Goal: Use online tool/utility: Utilize a website feature to perform a specific function

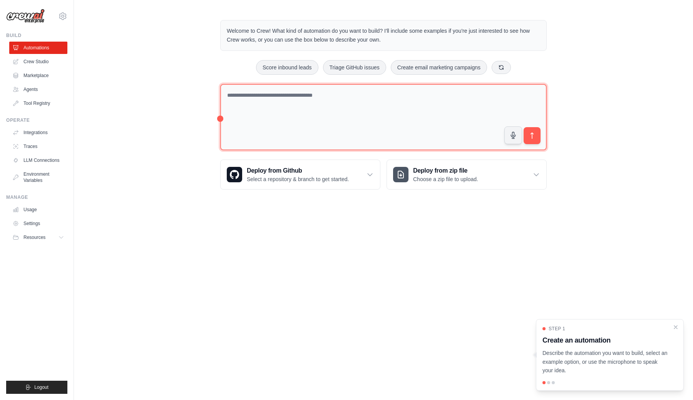
click at [286, 99] on textarea at bounding box center [383, 117] width 326 height 67
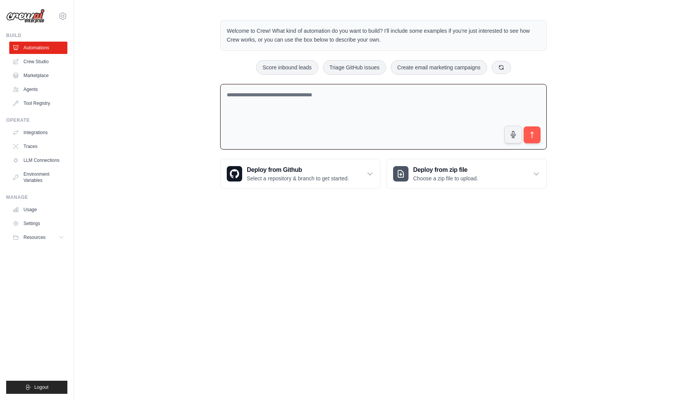
click at [394, 97] on textarea at bounding box center [383, 117] width 326 height 66
click at [305, 118] on textarea at bounding box center [383, 117] width 326 height 66
paste textarea "**********"
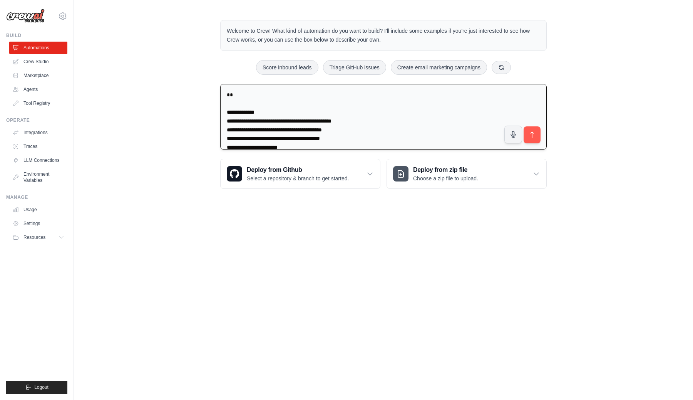
scroll to position [500, 0]
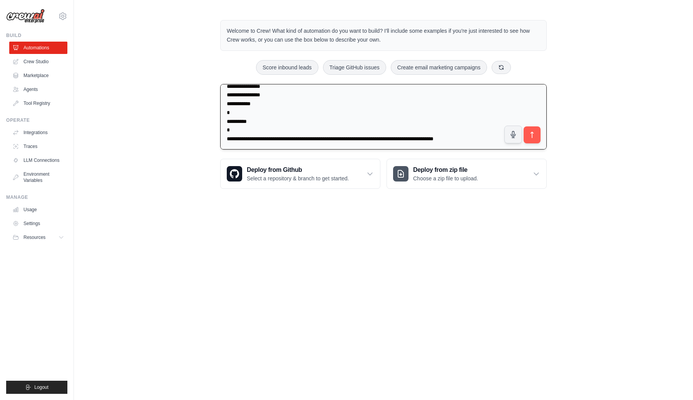
type textarea "**********"
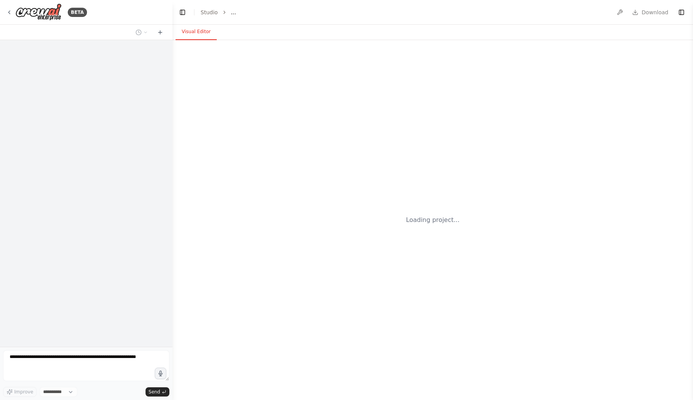
select select "****"
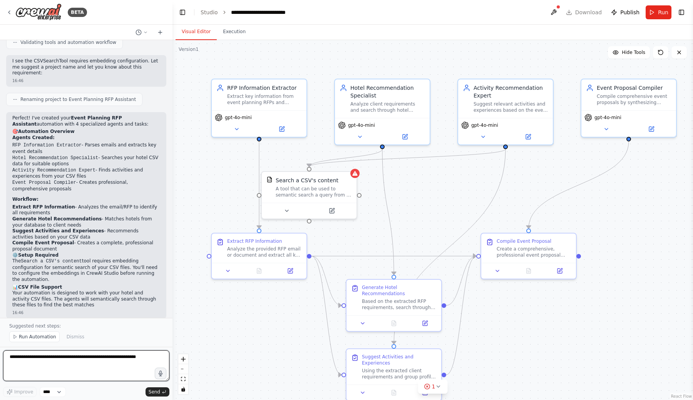
scroll to position [722, 0]
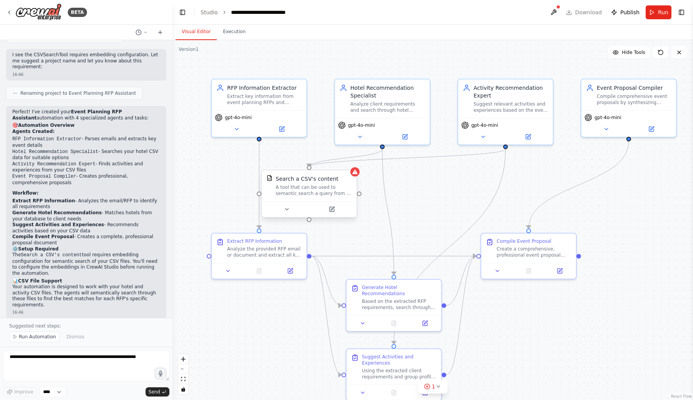
click at [356, 176] on div "Search a CSV's content A tool that can be used to semantic search a query from …" at bounding box center [309, 185] width 95 height 31
click at [334, 213] on button at bounding box center [331, 208] width 43 height 9
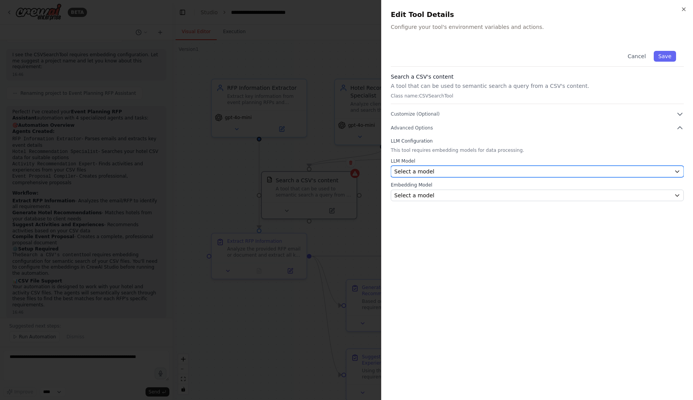
click at [429, 172] on span "Select a model" at bounding box center [414, 171] width 40 height 8
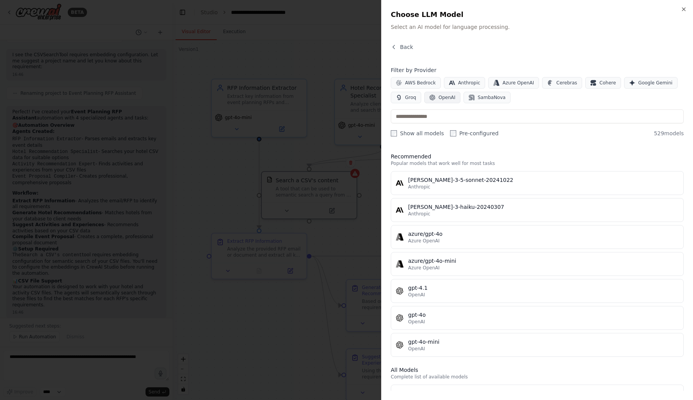
click at [445, 99] on span "OpenAI" at bounding box center [446, 97] width 17 height 6
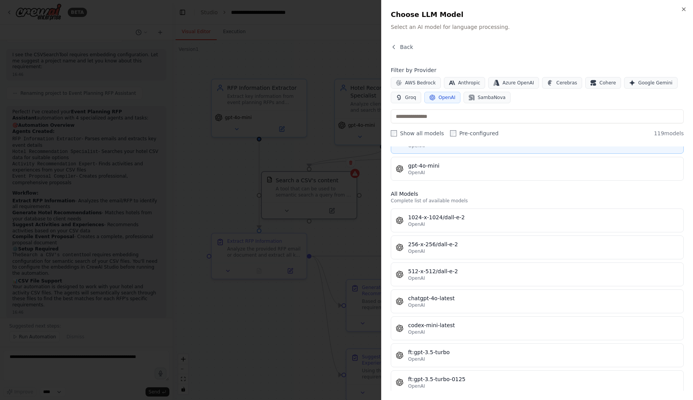
scroll to position [0, 0]
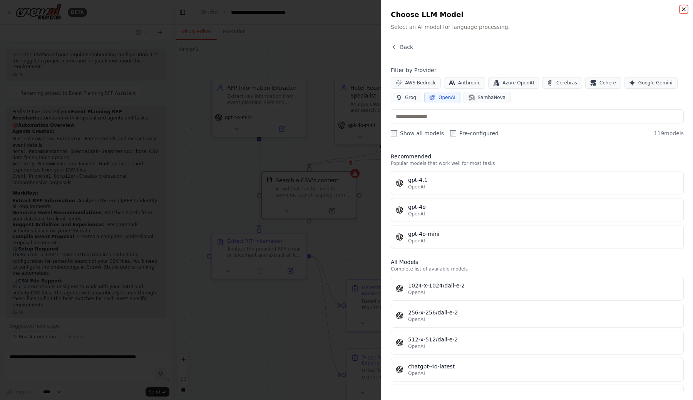
click at [684, 7] on icon "button" at bounding box center [684, 9] width 6 height 6
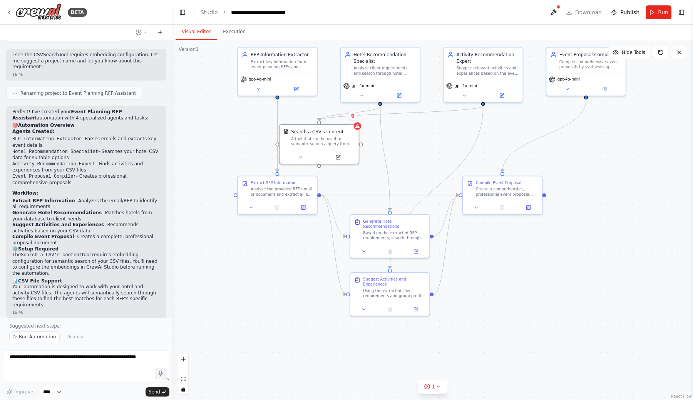
drag, startPoint x: 460, startPoint y: 216, endPoint x: 450, endPoint y: 164, distance: 52.5
click at [450, 164] on div ".deletable-edge-delete-btn { width: 20px; height: 20px; border: 0px solid #ffff…" at bounding box center [432, 220] width 520 height 360
click at [295, 87] on icon at bounding box center [296, 87] width 4 height 4
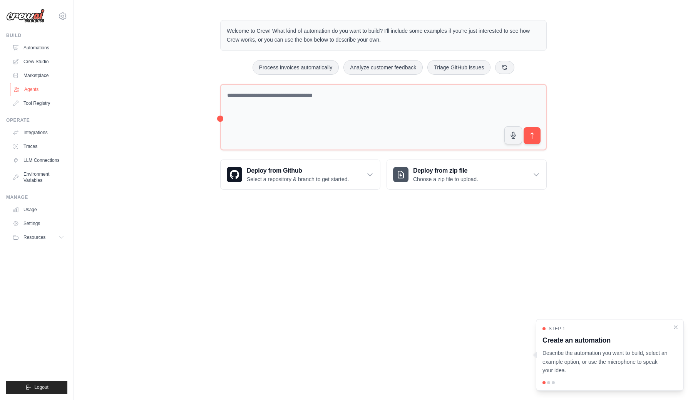
click at [40, 87] on link "Agents" at bounding box center [39, 89] width 58 height 12
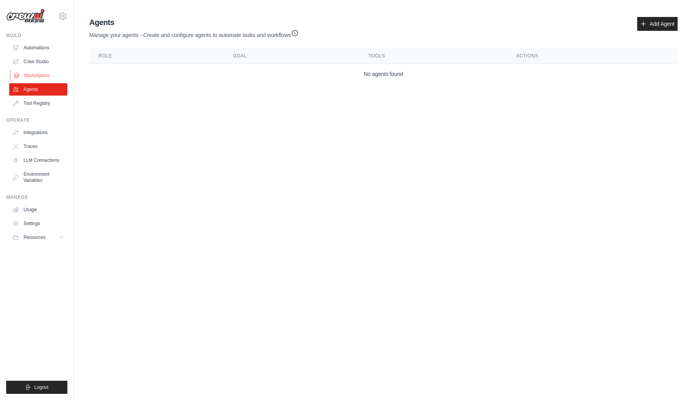
click at [35, 71] on link "Marketplace" at bounding box center [39, 75] width 58 height 12
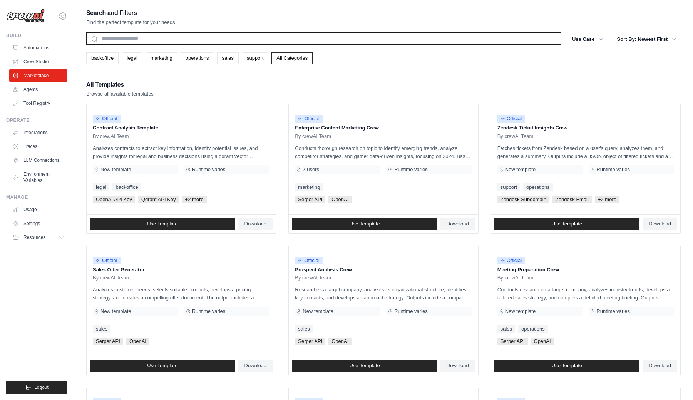
click at [178, 39] on input "text" at bounding box center [323, 38] width 475 height 12
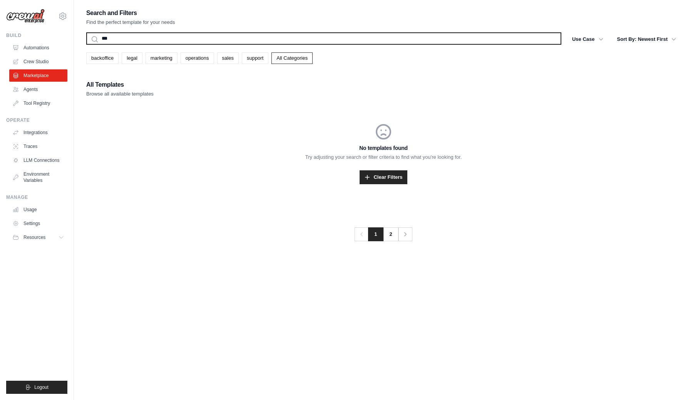
click at [86, 44] on button "Search" at bounding box center [86, 44] width 0 height 0
type input "**"
click at [173, 36] on input "***" at bounding box center [323, 38] width 475 height 12
click at [169, 40] on input "***" at bounding box center [323, 38] width 475 height 12
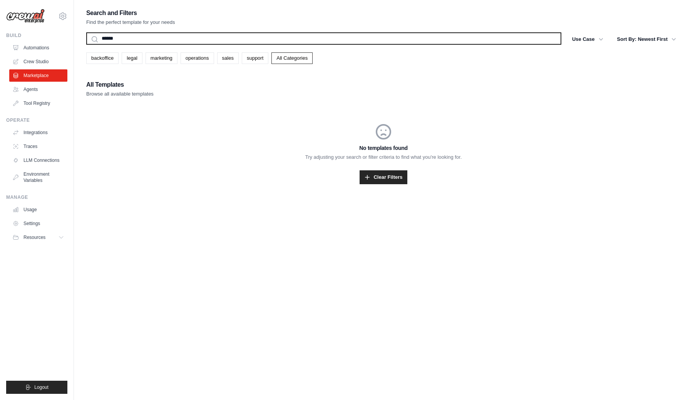
type input "******"
click at [86, 44] on button "Search" at bounding box center [86, 44] width 0 height 0
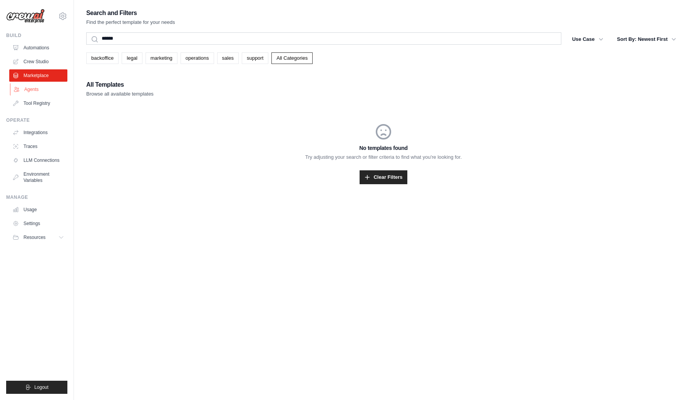
click at [37, 88] on link "Agents" at bounding box center [39, 89] width 58 height 12
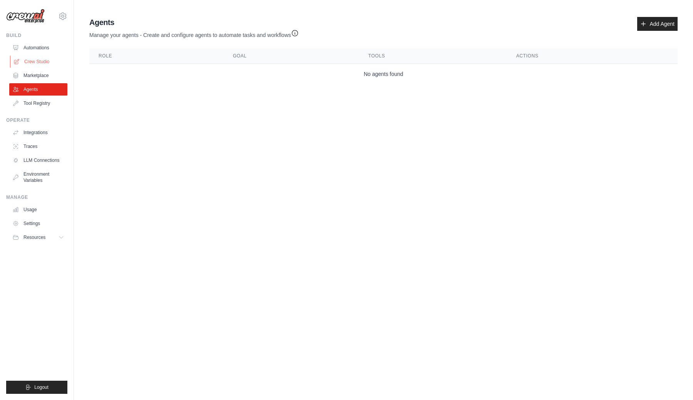
click at [36, 57] on link "Crew Studio" at bounding box center [39, 61] width 58 height 12
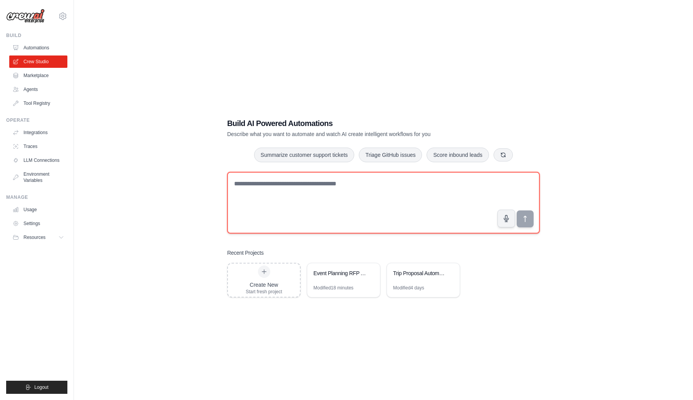
click at [373, 200] on textarea at bounding box center [383, 203] width 313 height 62
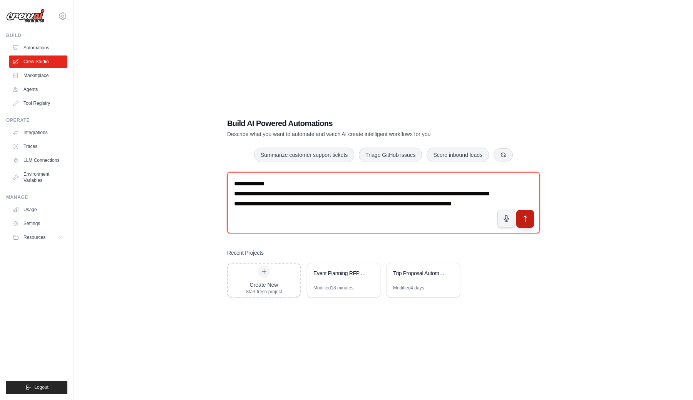
type textarea "**********"
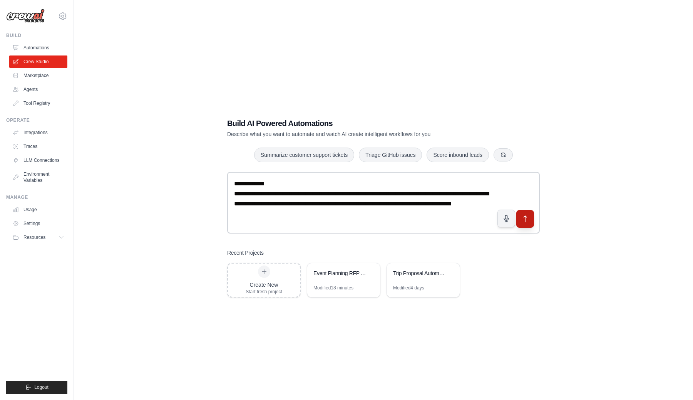
click at [529, 222] on button "submit" at bounding box center [525, 219] width 18 height 18
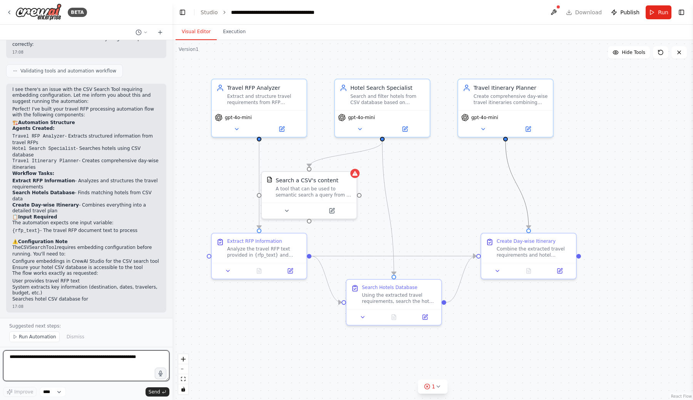
scroll to position [782, 0]
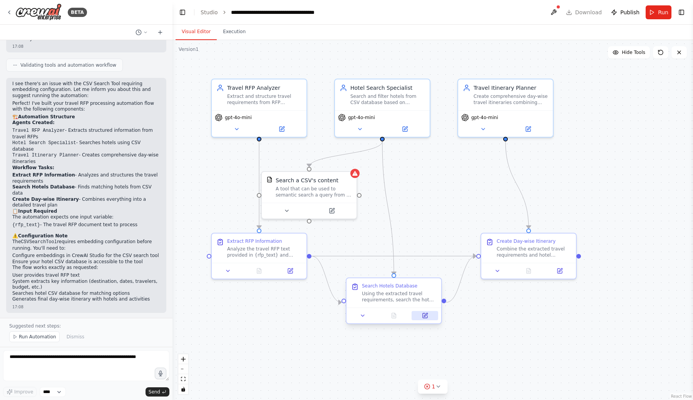
click at [426, 319] on button at bounding box center [424, 315] width 27 height 9
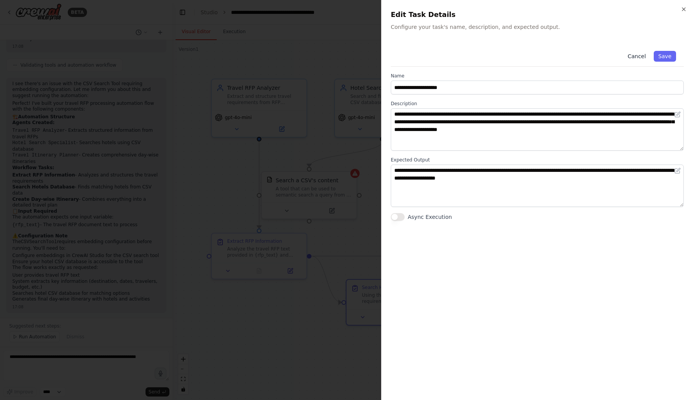
click at [640, 56] on button "Cancel" at bounding box center [636, 56] width 27 height 11
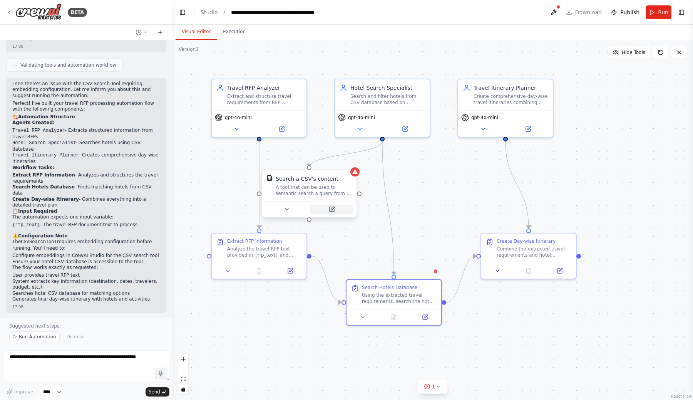
click at [331, 207] on icon at bounding box center [331, 209] width 5 height 5
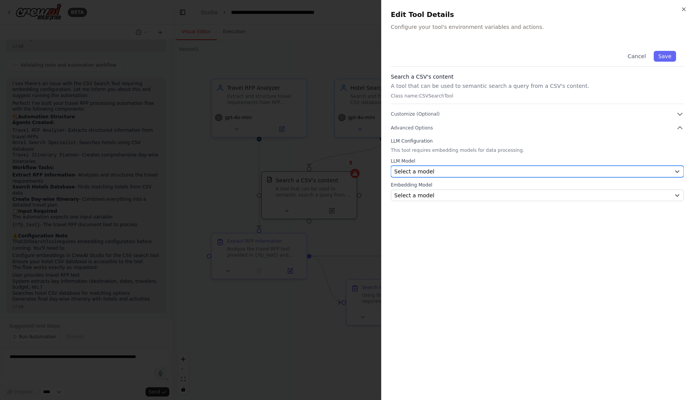
click at [466, 168] on div "Select a model" at bounding box center [532, 171] width 277 height 8
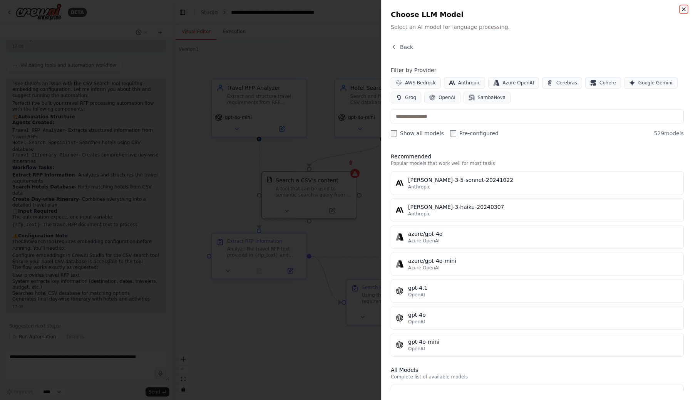
click at [681, 10] on icon "button" at bounding box center [684, 9] width 6 height 6
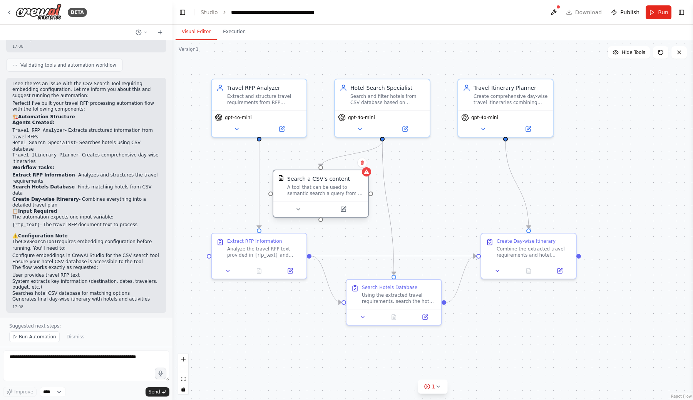
drag, startPoint x: 328, startPoint y: 190, endPoint x: 337, endPoint y: 188, distance: 9.4
click at [337, 188] on div "A tool that can be used to semantic search a query from a CSV's content." at bounding box center [325, 190] width 76 height 12
click at [289, 271] on icon at bounding box center [290, 269] width 6 height 6
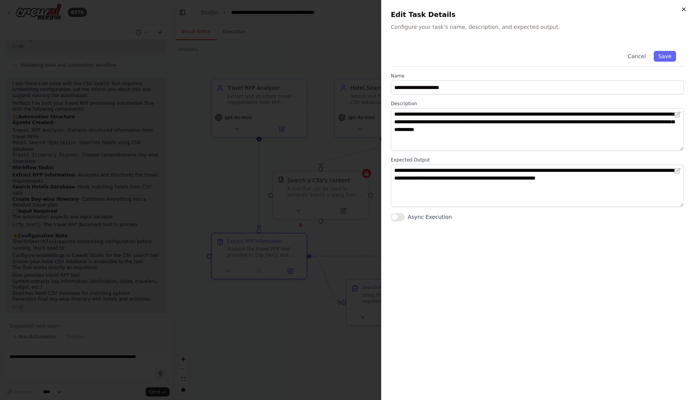
click at [684, 10] on icon "button" at bounding box center [684, 9] width 6 height 6
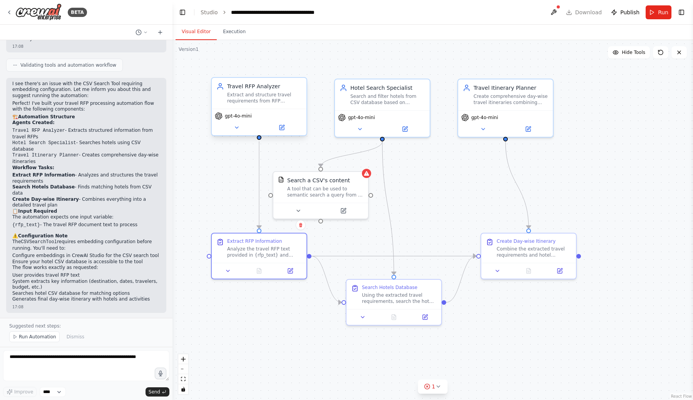
click at [259, 105] on div "Travel RFP Analyzer Extract and structure travel requirements from RFP document…" at bounding box center [259, 93] width 95 height 31
click at [283, 130] on button at bounding box center [281, 127] width 43 height 9
